Goal: Task Accomplishment & Management: Use online tool/utility

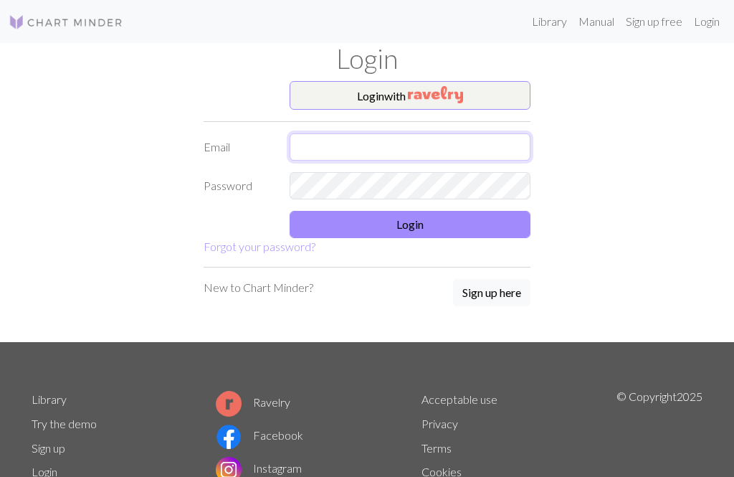
click at [455, 140] on input "text" at bounding box center [410, 146] width 241 height 27
type input "[EMAIL_ADDRESS][DOMAIN_NAME]"
click at [459, 222] on button "Login" at bounding box center [410, 224] width 241 height 27
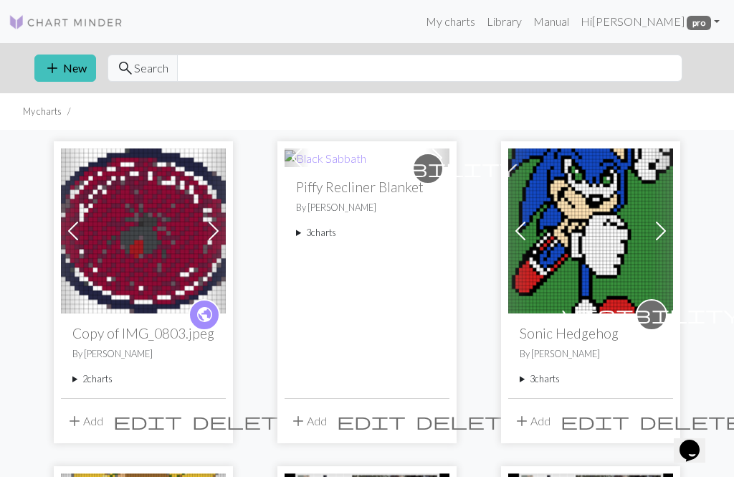
click at [87, 398] on div "add Add edit delete" at bounding box center [143, 420] width 165 height 45
click at [108, 375] on summary "2 charts" at bounding box center [143, 379] width 142 height 14
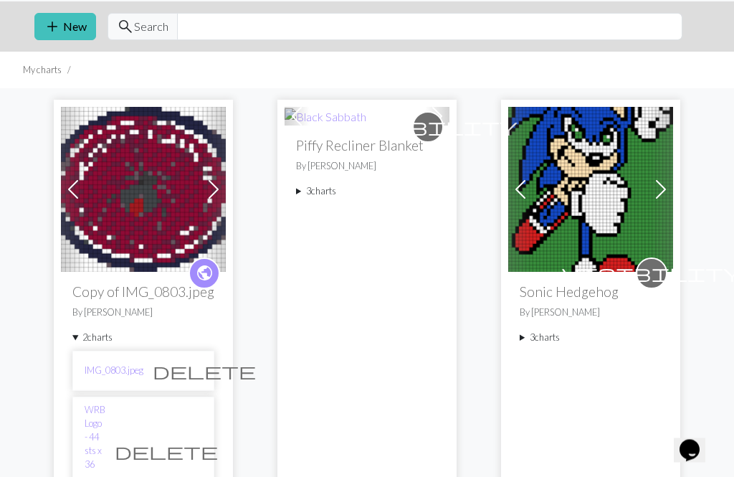
scroll to position [39, 0]
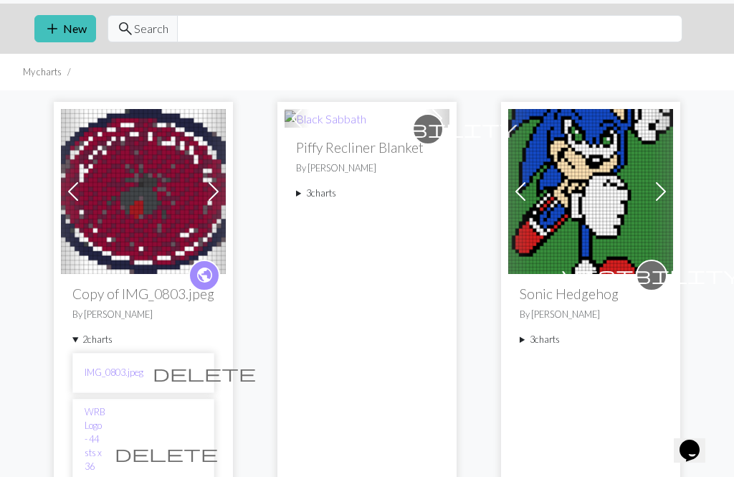
click at [105, 408] on link "WRB Logo - 44 sts x 36 rows v2" at bounding box center [95, 453] width 21 height 96
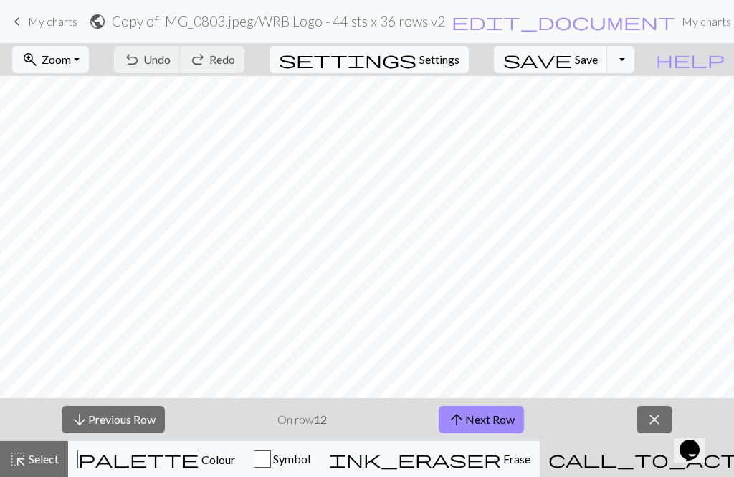
click at [89, 57] on button "zoom_in Zoom Zoom" at bounding box center [50, 59] width 77 height 27
click at [125, 181] on button "50%" at bounding box center [69, 172] width 113 height 23
click at [89, 56] on button "zoom_in Zoom Zoom" at bounding box center [50, 59] width 77 height 27
click at [118, 192] on button "100%" at bounding box center [69, 195] width 113 height 23
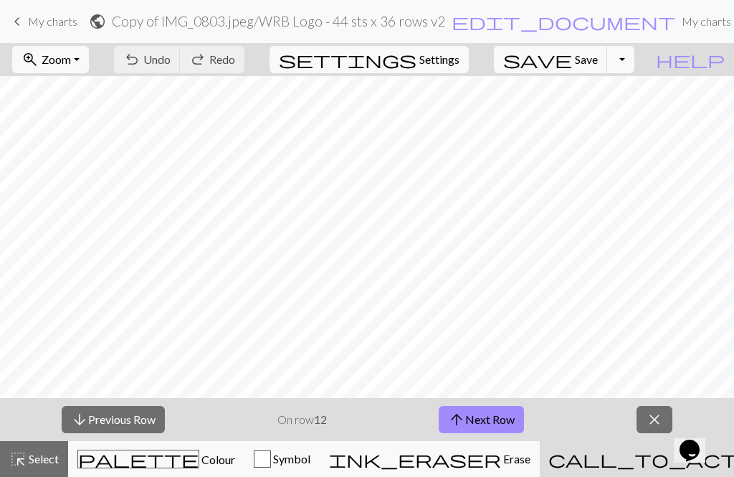
click at [490, 419] on button "arrow_upward Next Row" at bounding box center [481, 419] width 85 height 27
